Goal: Information Seeking & Learning: Understand process/instructions

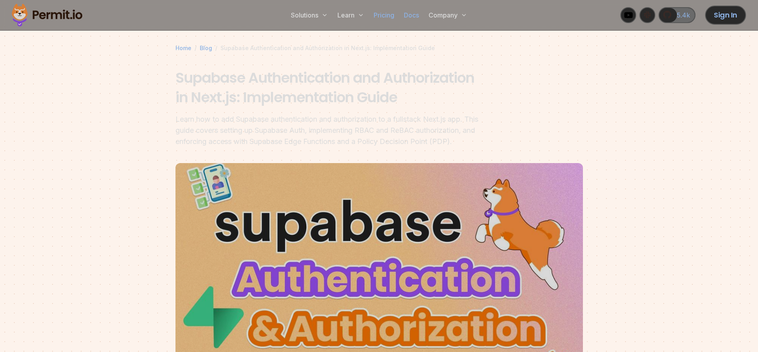
click at [691, 98] on section "Home / Blog / Supabase Authentication and Authorization in Next.js: Implementat…" at bounding box center [379, 223] width 758 height 461
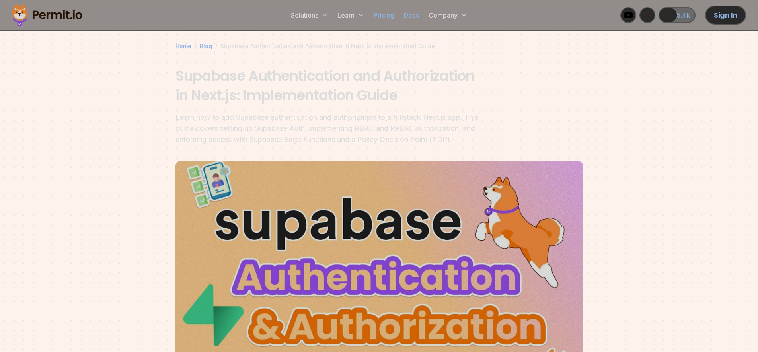
scroll to position [6, 0]
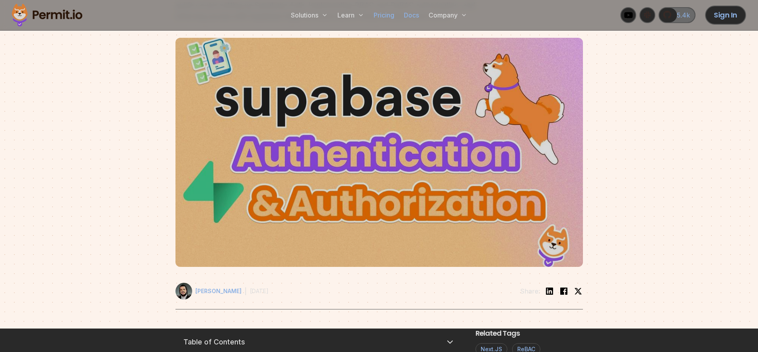
click at [680, 60] on div at bounding box center [379, 179] width 758 height 300
click at [709, 131] on div at bounding box center [379, 179] width 758 height 300
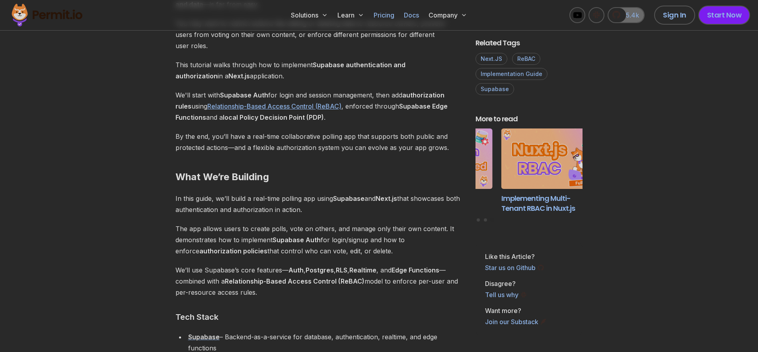
scroll to position [591, 0]
click at [343, 153] on h2 "What We’re Building" at bounding box center [318, 160] width 287 height 45
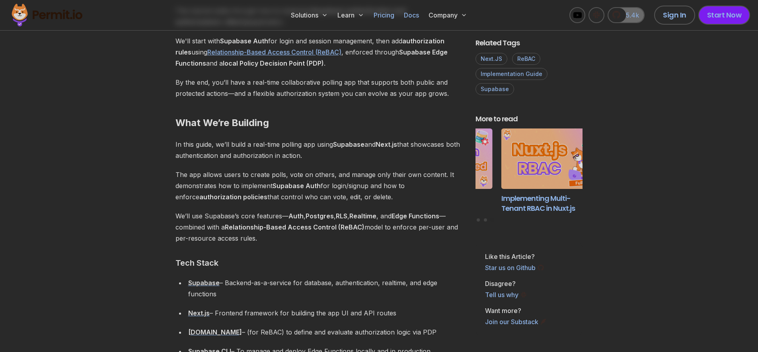
scroll to position [645, 0]
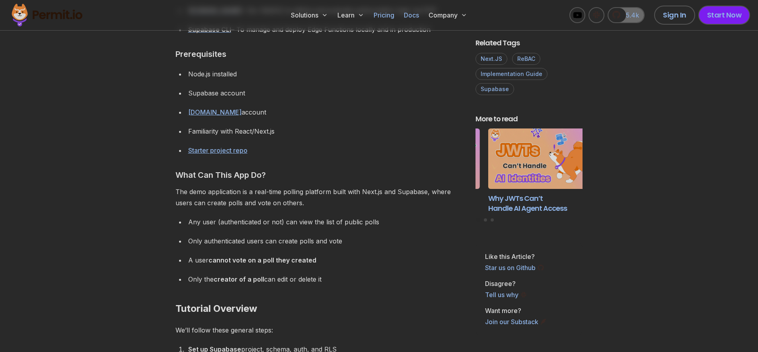
scroll to position [967, 0]
click at [312, 189] on p "The demo application is a real-time polling platform built with Next.js and Sup…" at bounding box center [318, 196] width 287 height 22
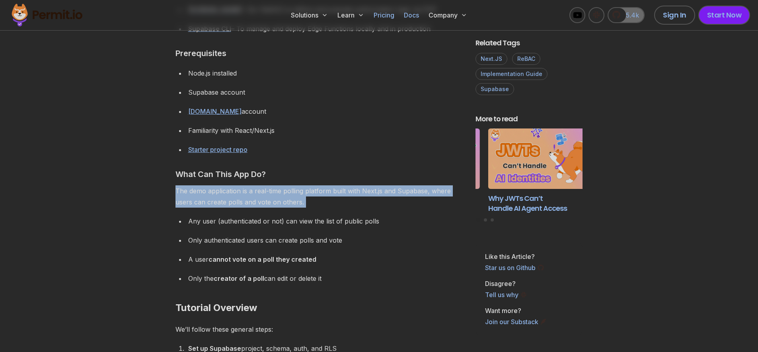
click at [312, 189] on p "The demo application is a real-time polling platform built with Next.js and Sup…" at bounding box center [318, 196] width 287 height 22
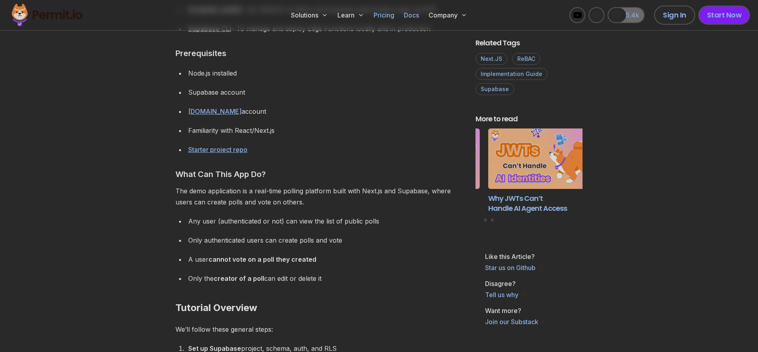
click at [386, 220] on div "Any user (authenticated or not) can view the list of public polls" at bounding box center [325, 221] width 275 height 11
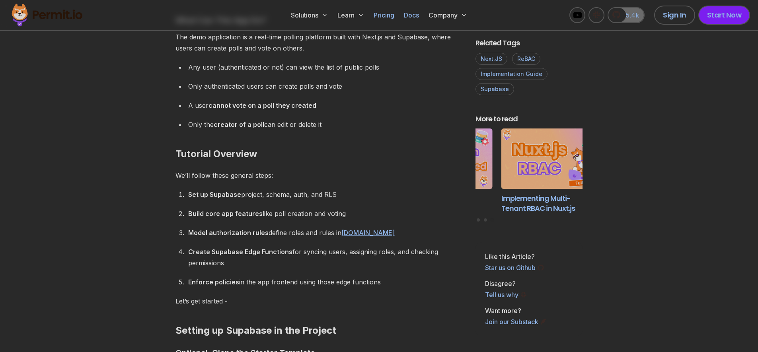
scroll to position [1122, 0]
click at [321, 90] on div "Only authenticated users can create polls and vote" at bounding box center [325, 85] width 275 height 11
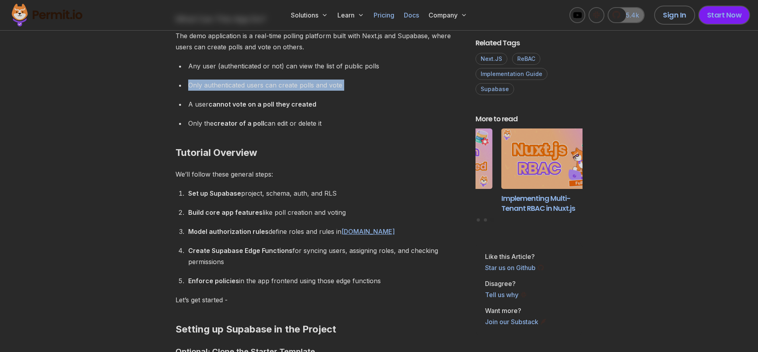
click at [321, 90] on div "Only authenticated users can create polls and vote" at bounding box center [325, 85] width 275 height 11
click at [341, 99] on div "A user cannot vote on a poll they created" at bounding box center [325, 104] width 275 height 11
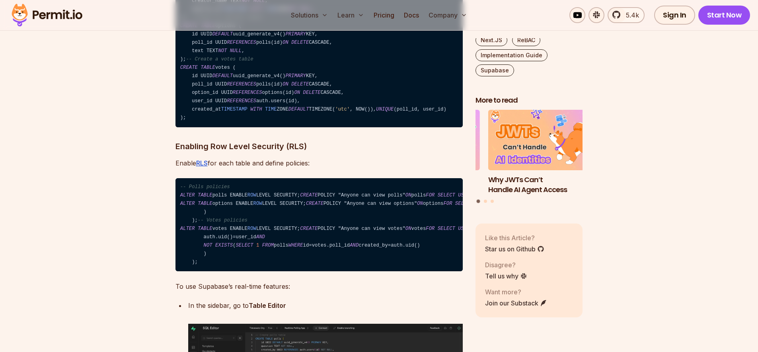
scroll to position [2290, 0]
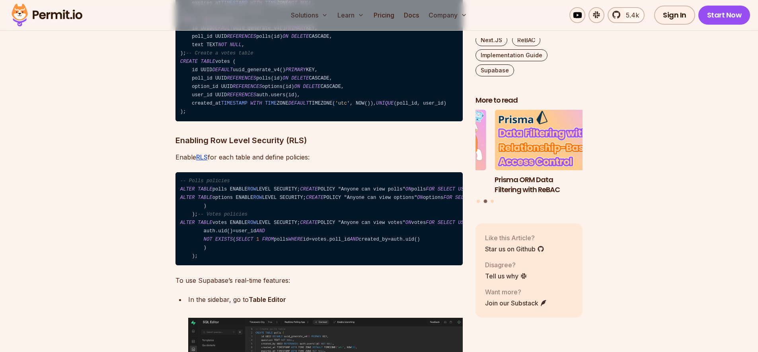
click at [407, 147] on h3 "Enabling Row Level Security (RLS)" at bounding box center [318, 140] width 287 height 13
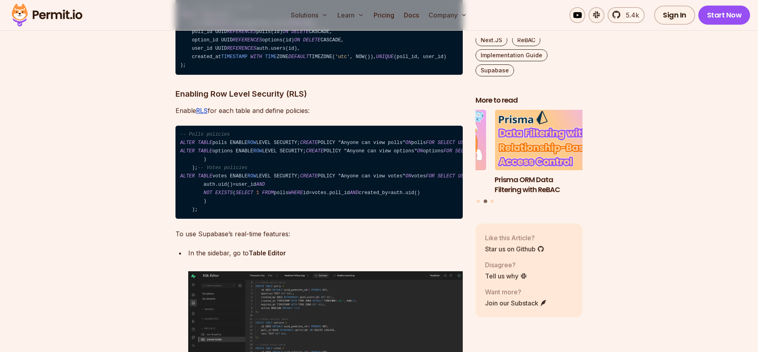
scroll to position [2337, 0]
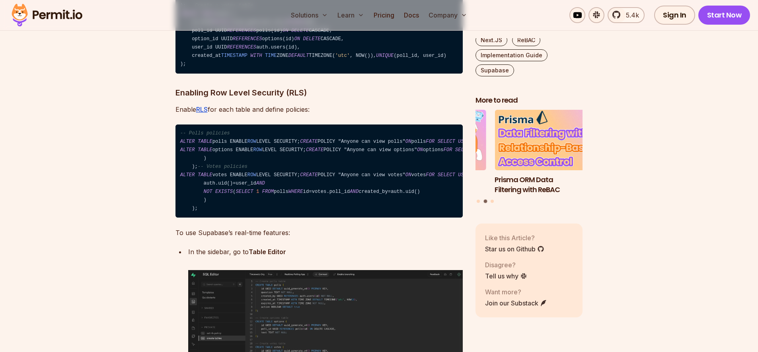
click at [385, 175] on code "-- Polls policies ALTER TABLE polls ENABLE ROW LEVEL SECURITY; CREATE POLICY "A…" at bounding box center [318, 172] width 287 height 94
click at [382, 197] on code "-- Polls policies ALTER TABLE polls ENABLE ROW LEVEL SECURITY; CREATE POLICY "A…" at bounding box center [318, 172] width 287 height 94
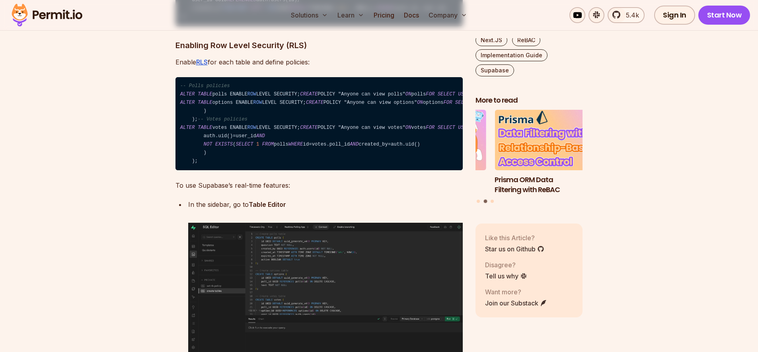
scroll to position [2385, 0]
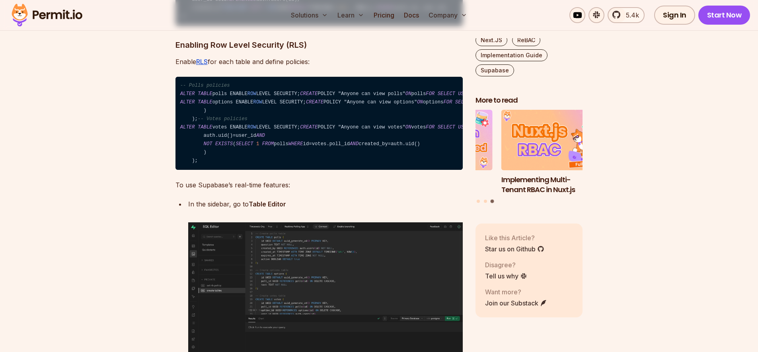
drag, startPoint x: 406, startPoint y: 117, endPoint x: 406, endPoint y: 110, distance: 7.2
click at [405, 67] on p "Enable RLS for each table and define policies:" at bounding box center [318, 61] width 287 height 11
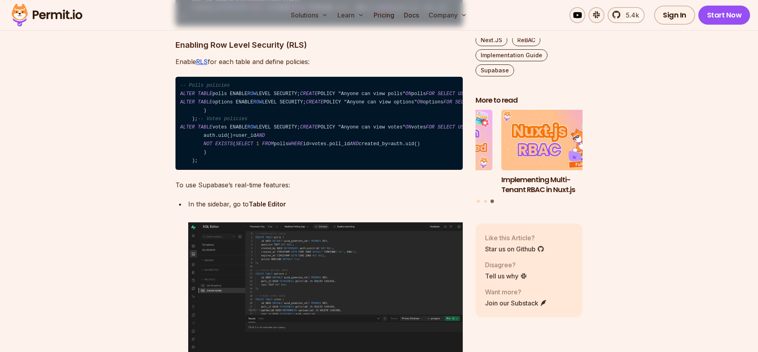
click at [381, 51] on h3 "Enabling Row Level Security (RLS)" at bounding box center [318, 45] width 287 height 13
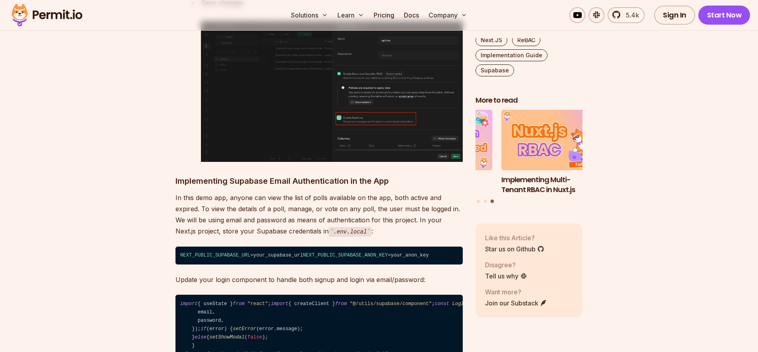
scroll to position [2815, 0]
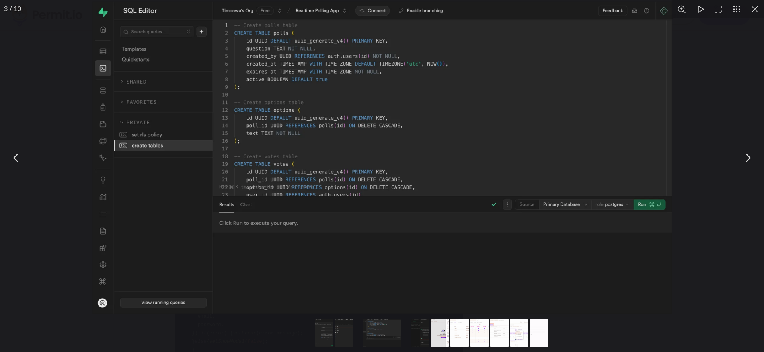
click at [758, 8] on button "You can close this modal content with the ESC key" at bounding box center [755, 9] width 18 height 18
click at [753, 10] on button "You can close this modal content with the ESC key" at bounding box center [755, 9] width 18 height 18
click at [758, 13] on button "You can close this modal content with the ESC key" at bounding box center [755, 9] width 18 height 18
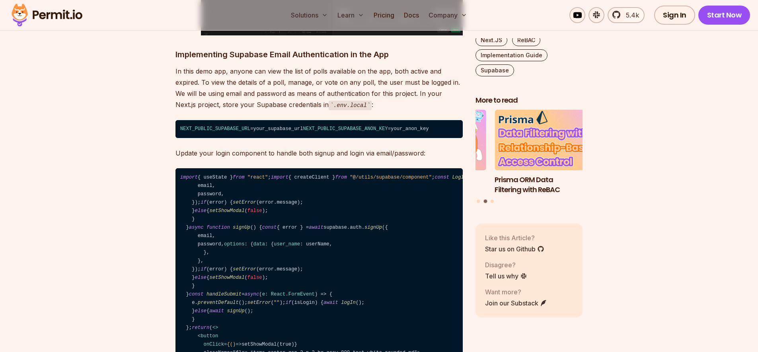
scroll to position [2982, 0]
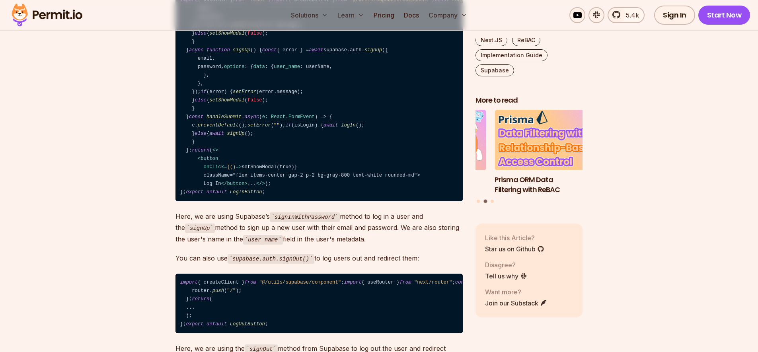
scroll to position [3155, 0]
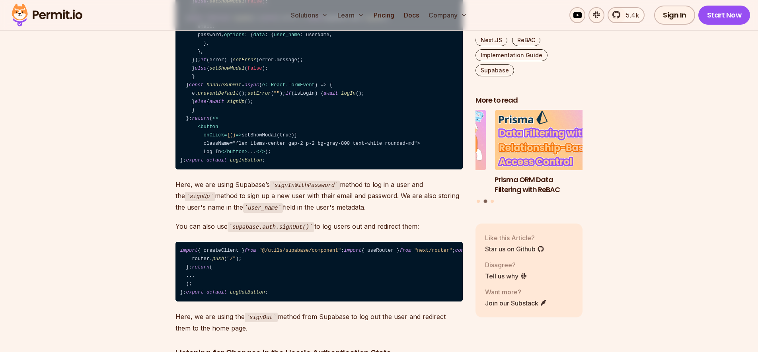
drag, startPoint x: 411, startPoint y: 149, endPoint x: 410, endPoint y: 159, distance: 10.4
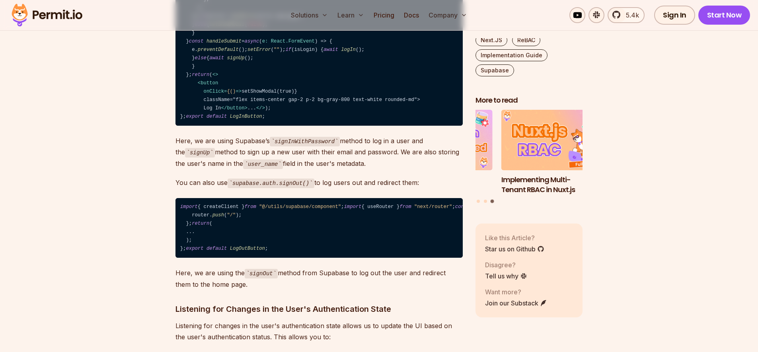
scroll to position [3209, 0]
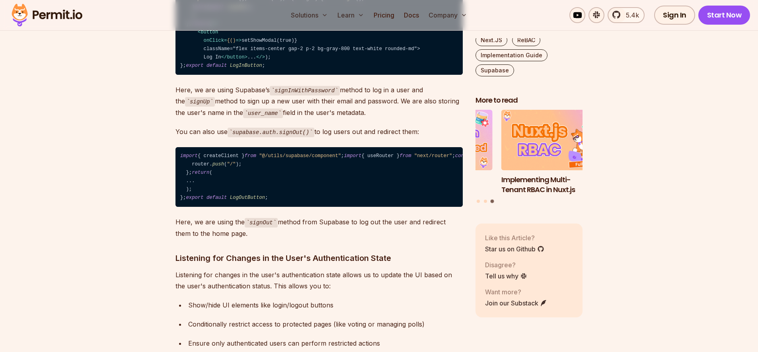
scroll to position [3251, 0]
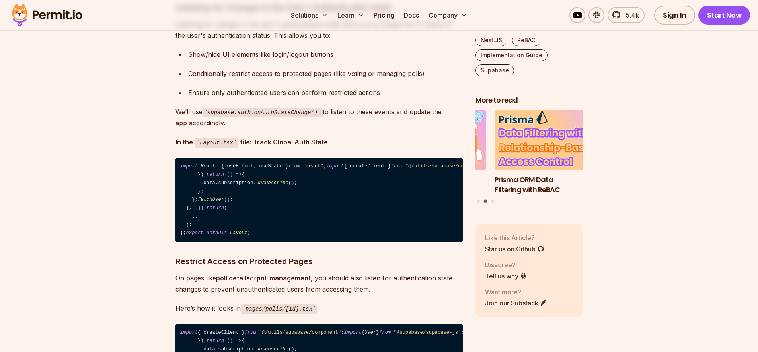
scroll to position [3501, 0]
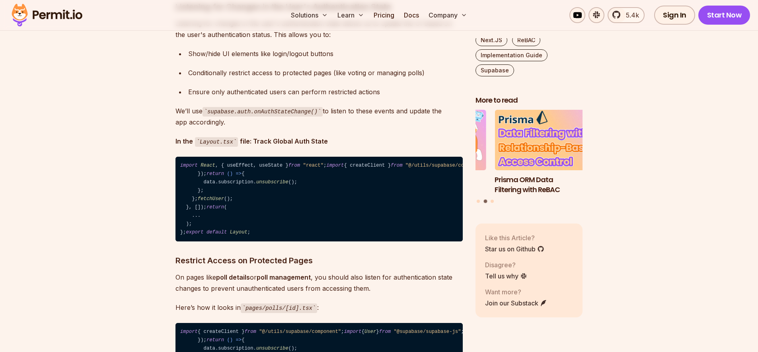
drag, startPoint x: 409, startPoint y: 169, endPoint x: 343, endPoint y: 191, distance: 68.7
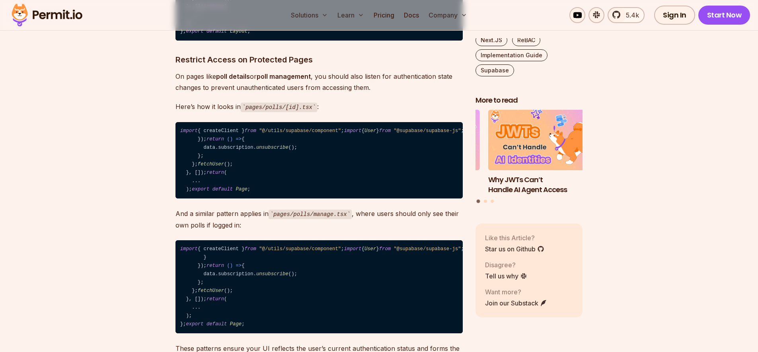
scroll to position [3710, 0]
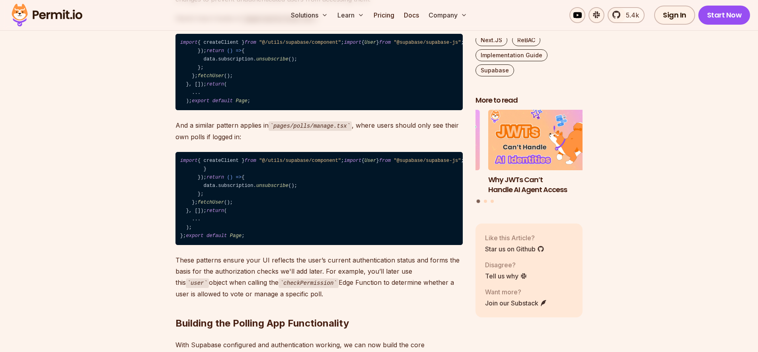
scroll to position [3800, 0]
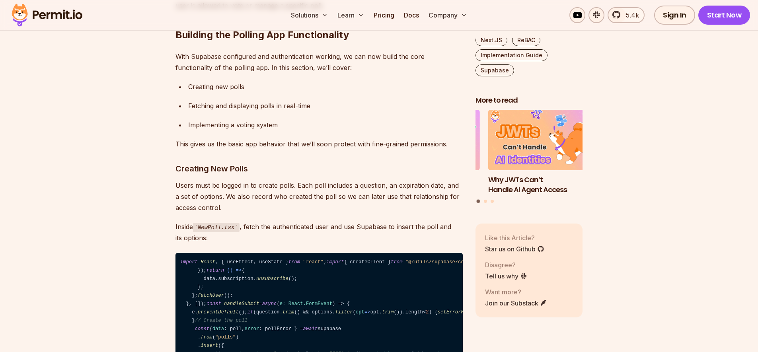
scroll to position [4098, 0]
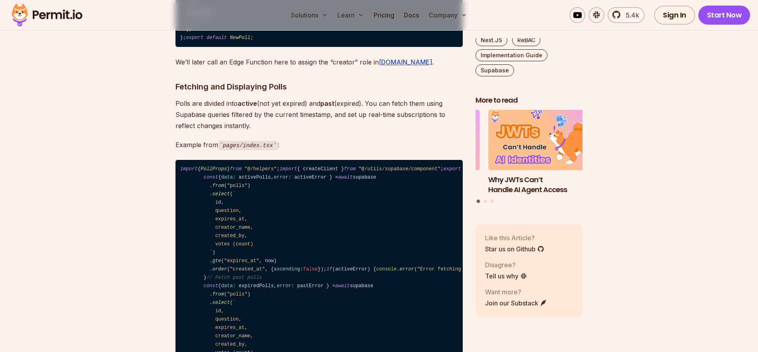
scroll to position [4540, 0]
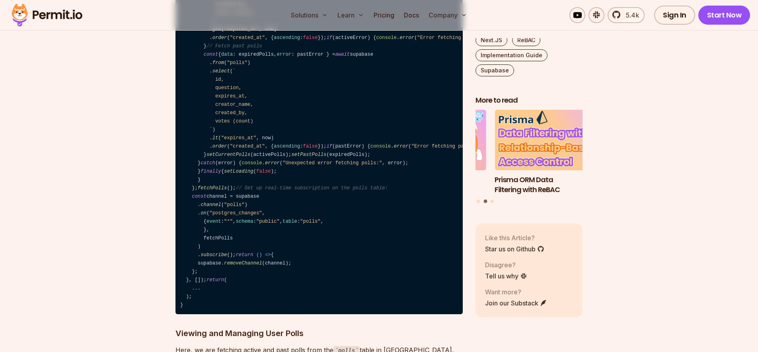
scroll to position [4773, 0]
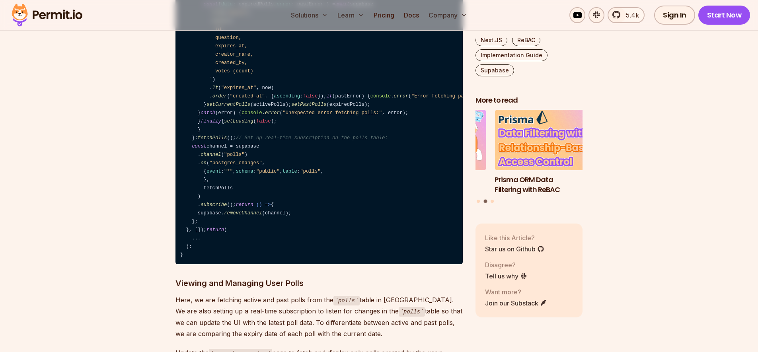
scroll to position [4826, 0]
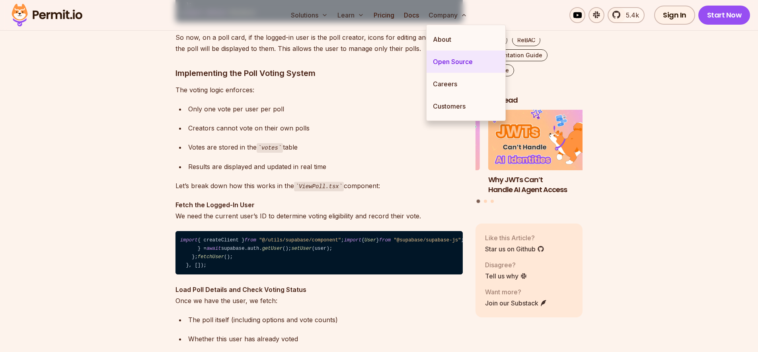
scroll to position [5608, 0]
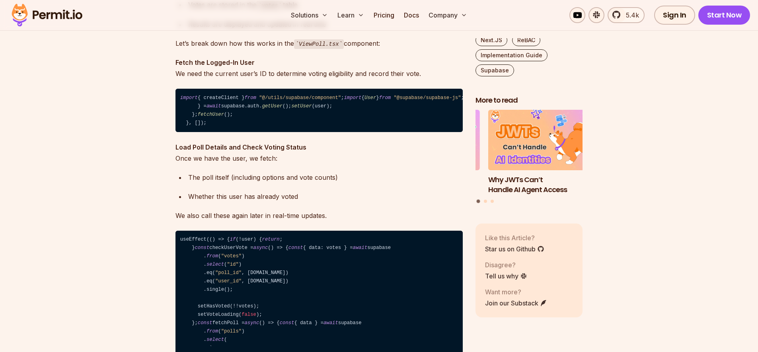
scroll to position [5751, 0]
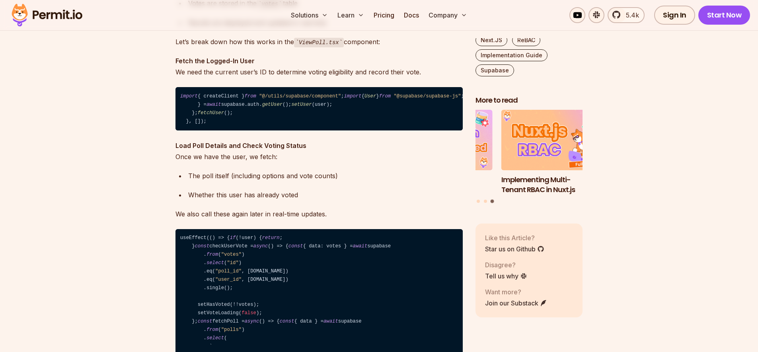
drag, startPoint x: 335, startPoint y: 194, endPoint x: 379, endPoint y: 199, distance: 44.9
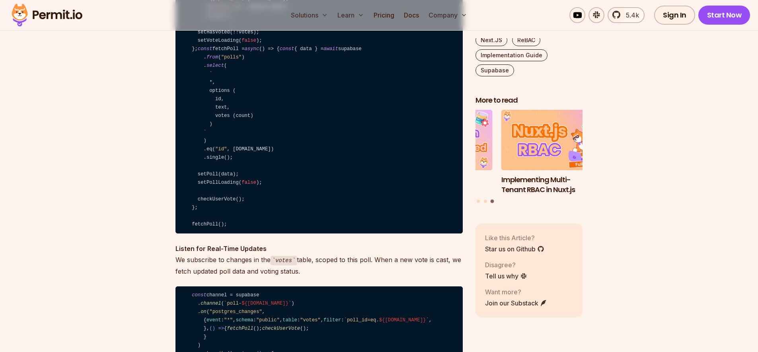
scroll to position [6026, 0]
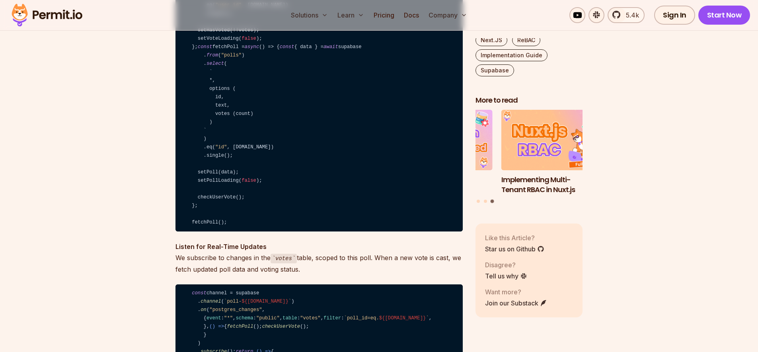
drag, startPoint x: 368, startPoint y: 78, endPoint x: 372, endPoint y: 67, distance: 11.4
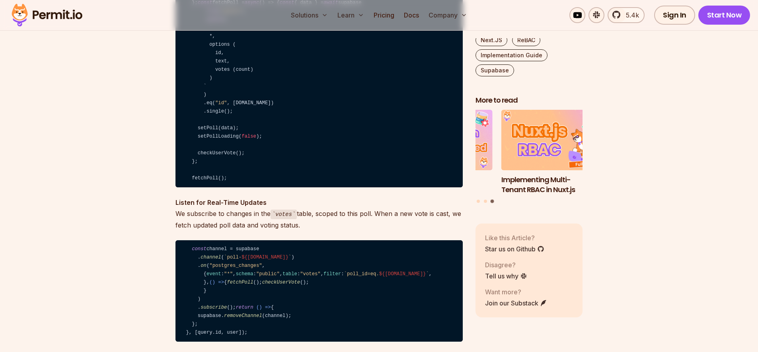
scroll to position [6074, 0]
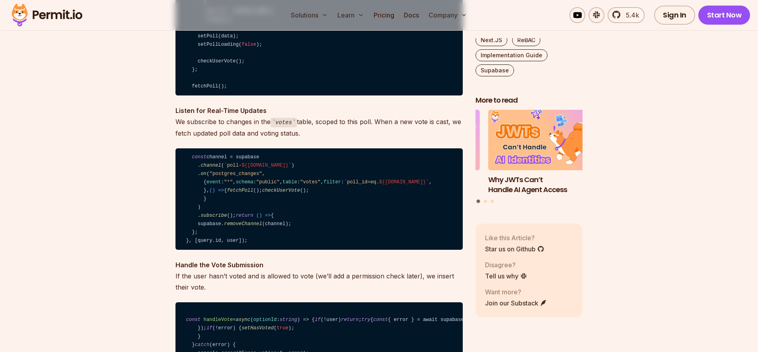
scroll to position [6163, 0]
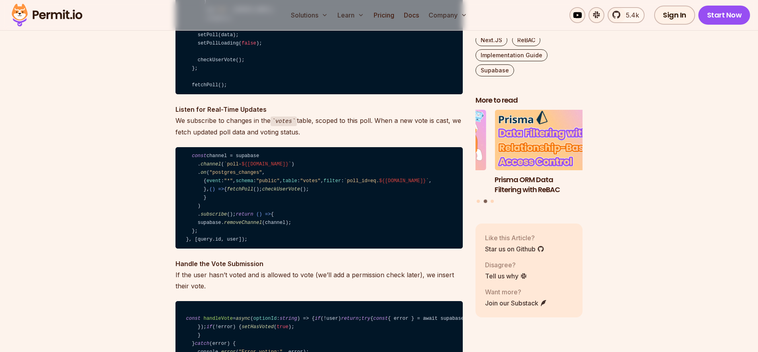
drag, startPoint x: 391, startPoint y: 80, endPoint x: 368, endPoint y: 107, distance: 34.4
click at [368, 107] on div "Supabase makes it easy to add authentication to your app with built-in support …" at bounding box center [318, 6] width 287 height 11293
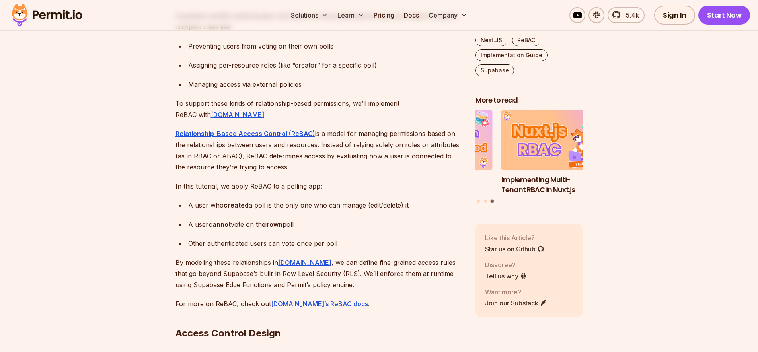
scroll to position [6742, 0]
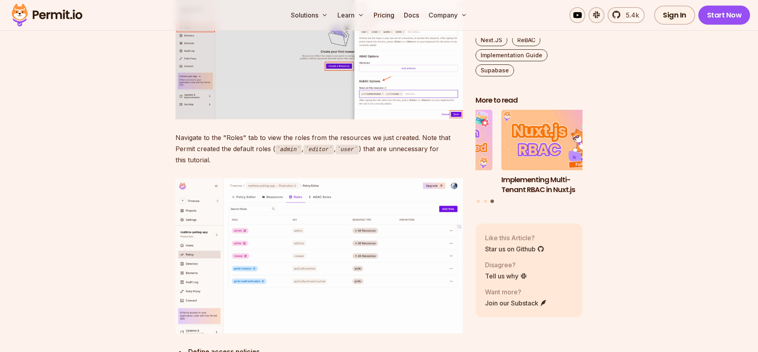
scroll to position [7488, 0]
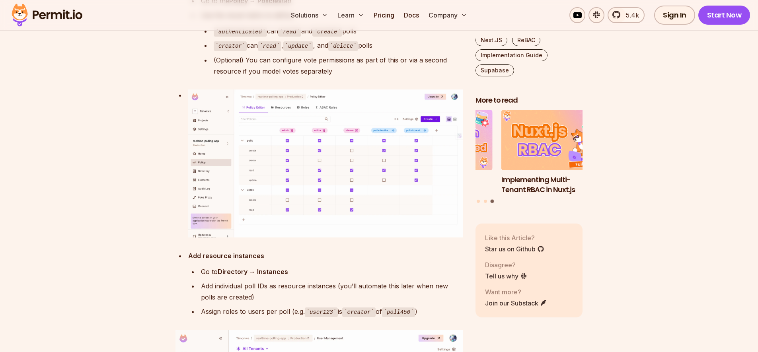
scroll to position [7852, 0]
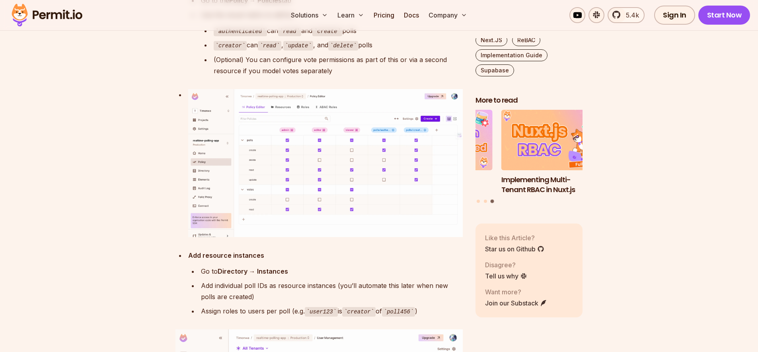
drag, startPoint x: 412, startPoint y: 225, endPoint x: 416, endPoint y: 229, distance: 5.9
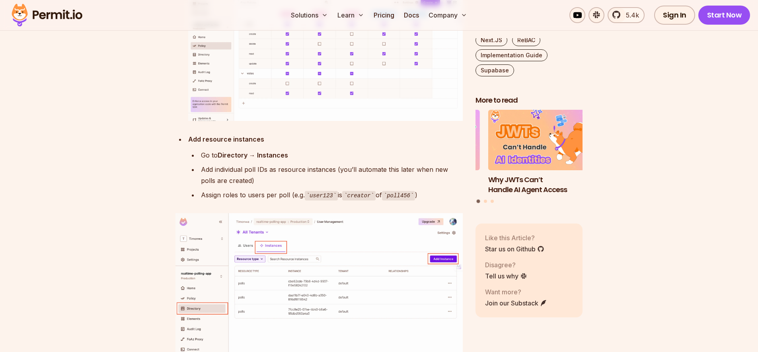
scroll to position [7972, 0]
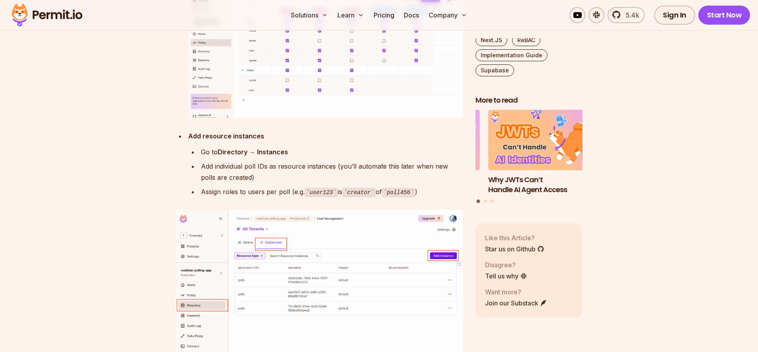
drag, startPoint x: 414, startPoint y: 147, endPoint x: 414, endPoint y: 132, distance: 15.1
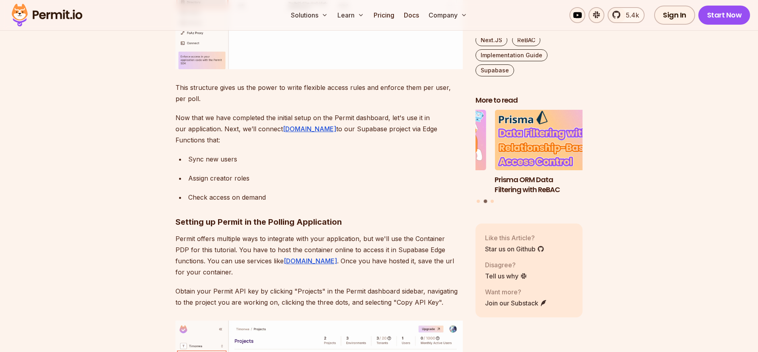
scroll to position [8276, 0]
drag, startPoint x: 382, startPoint y: 117, endPoint x: 380, endPoint y: 123, distance: 5.7
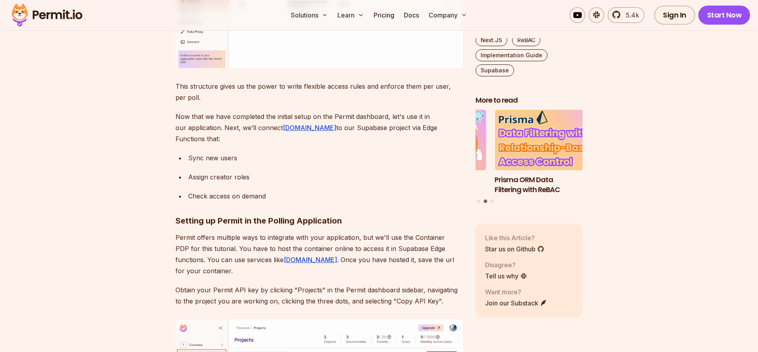
drag, startPoint x: 377, startPoint y: 129, endPoint x: 369, endPoint y: 116, distance: 15.7
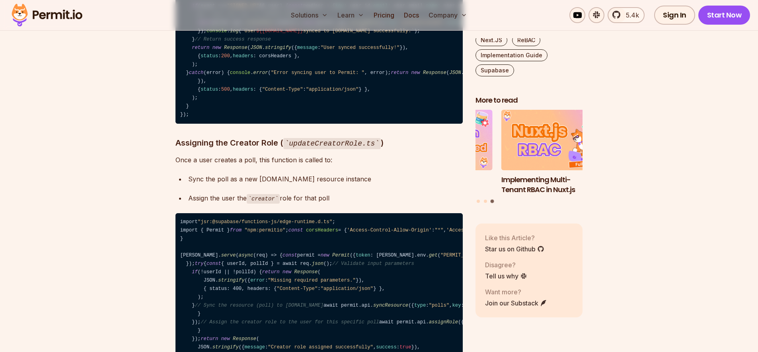
scroll to position [9094, 0]
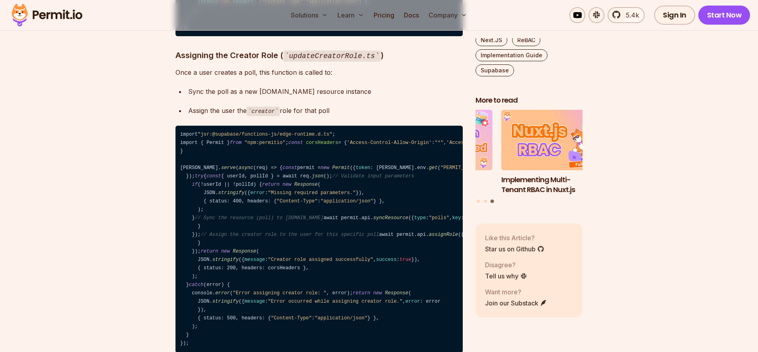
scroll to position [9154, 0]
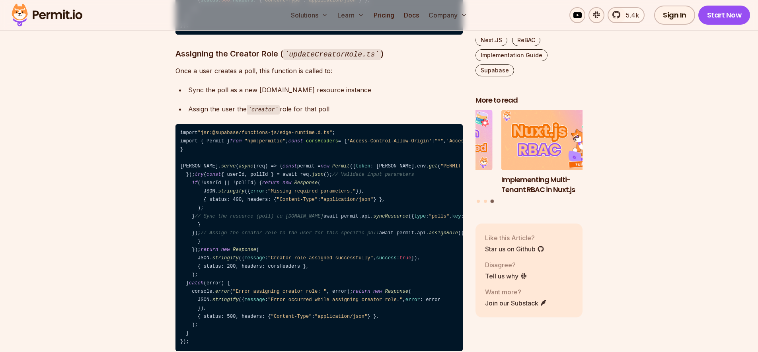
click at [528, 233] on p "Like this Article?" at bounding box center [514, 238] width 59 height 10
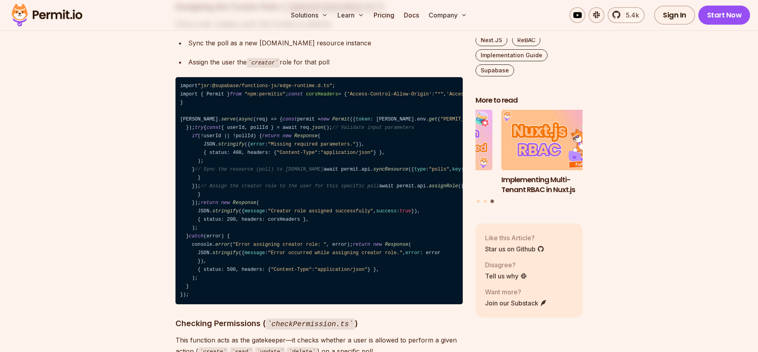
scroll to position [9201, 0]
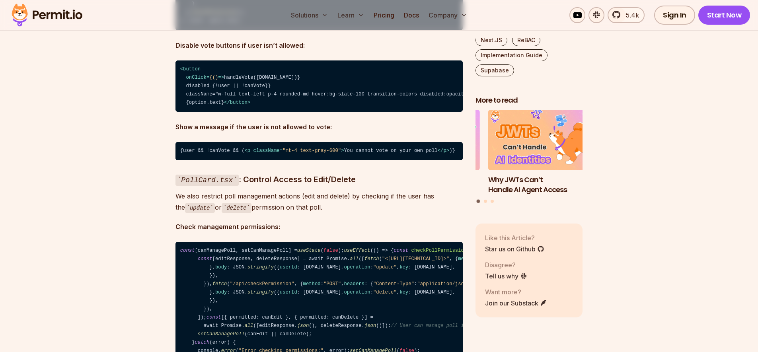
scroll to position [10485, 0]
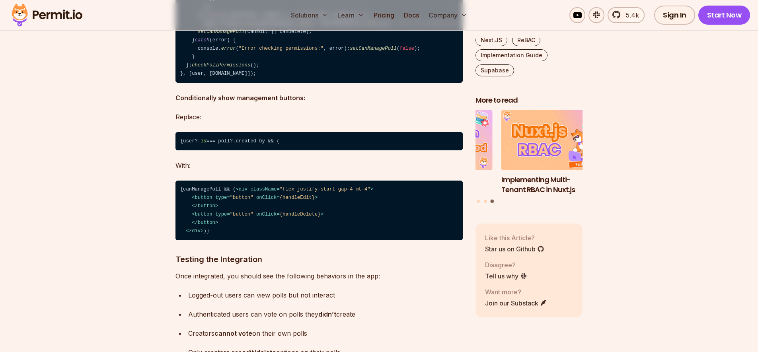
scroll to position [10795, 0]
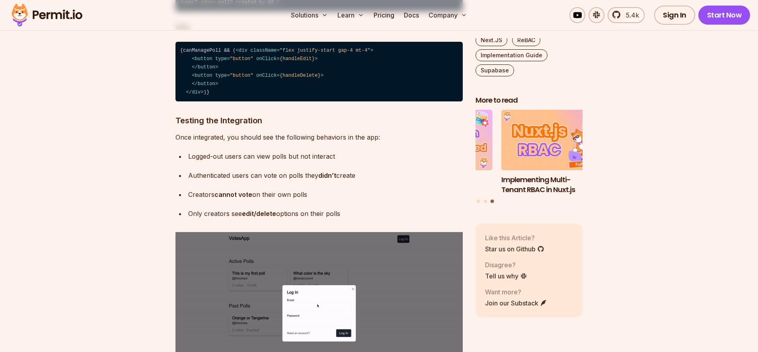
scroll to position [10920, 0]
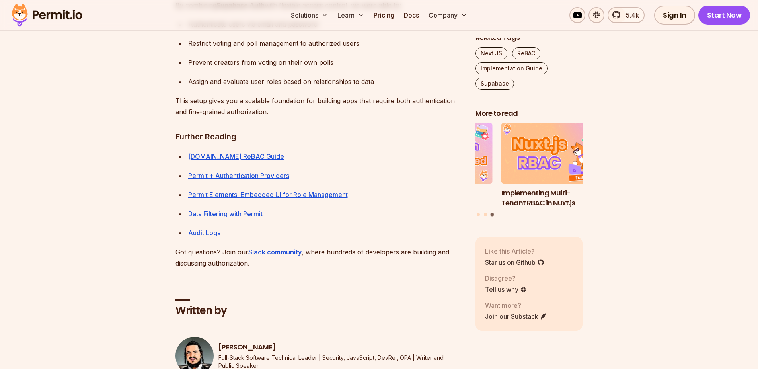
scroll to position [2, 0]
